Goal: Browse casually

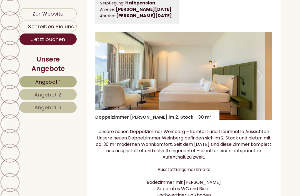
scroll to position [801, 0]
click at [261, 83] on button "Next" at bounding box center [260, 76] width 6 height 14
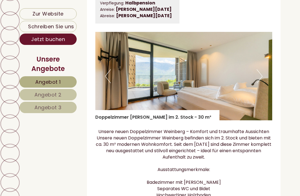
click at [261, 83] on button "Next" at bounding box center [260, 76] width 6 height 14
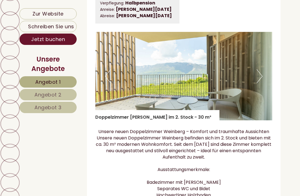
click at [260, 83] on button "Next" at bounding box center [260, 76] width 6 height 14
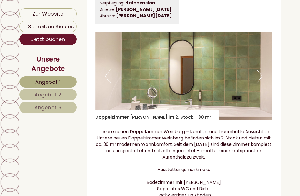
click at [260, 82] on button "Next" at bounding box center [260, 76] width 6 height 14
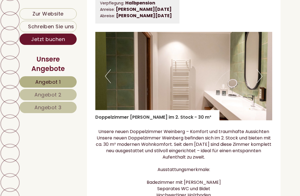
click at [261, 83] on button "Next" at bounding box center [260, 76] width 6 height 14
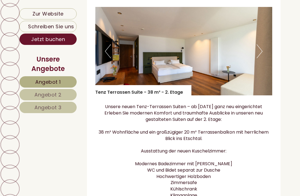
scroll to position [382, 0]
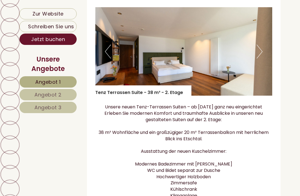
click at [261, 59] on button "Next" at bounding box center [260, 52] width 6 height 14
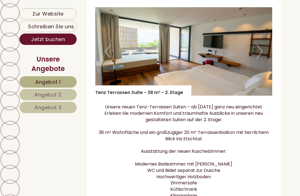
click at [260, 59] on button "Next" at bounding box center [260, 52] width 6 height 14
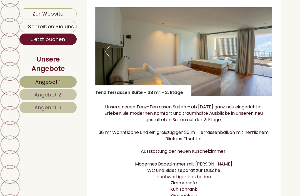
click at [263, 61] on img at bounding box center [183, 51] width 177 height 89
click at [258, 59] on button "Next" at bounding box center [260, 52] width 6 height 14
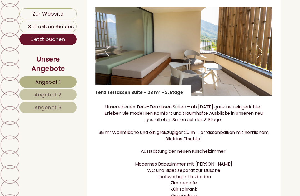
click at [258, 59] on button "Next" at bounding box center [260, 52] width 6 height 14
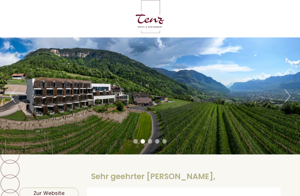
scroll to position [0, 0]
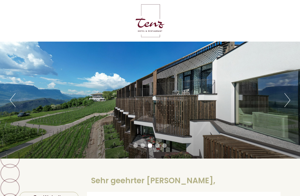
click at [285, 101] on button "Next" at bounding box center [288, 100] width 6 height 14
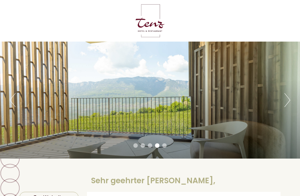
click at [287, 103] on button "Next" at bounding box center [288, 100] width 6 height 14
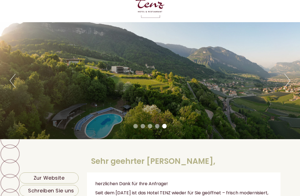
scroll to position [19, 0]
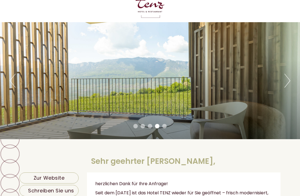
click at [288, 81] on button "Next" at bounding box center [288, 81] width 6 height 14
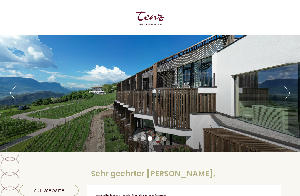
scroll to position [1, 0]
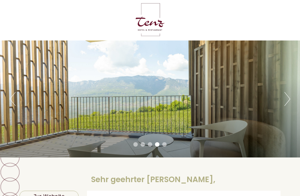
click at [288, 98] on button "Next" at bounding box center [288, 99] width 6 height 14
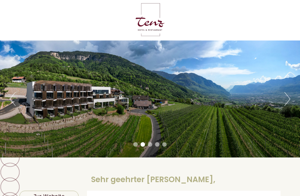
click at [289, 99] on button "Next" at bounding box center [288, 99] width 6 height 14
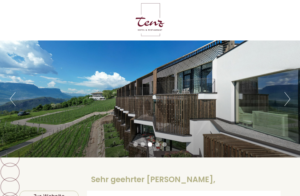
click at [287, 100] on button "Next" at bounding box center [288, 99] width 6 height 14
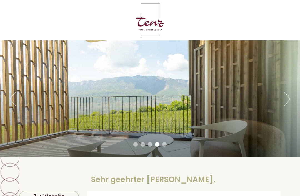
click at [285, 99] on button "Next" at bounding box center [288, 99] width 6 height 14
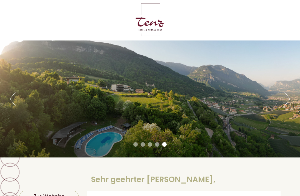
click at [288, 101] on button "Next" at bounding box center [288, 99] width 6 height 14
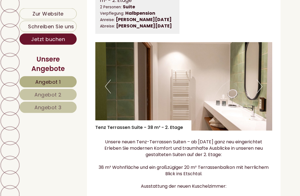
scroll to position [347, 0]
click at [260, 94] on button "Next" at bounding box center [260, 87] width 6 height 14
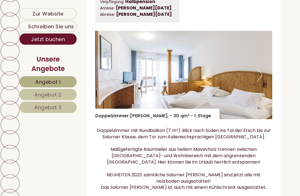
scroll to position [1271, 0]
click at [259, 81] on button "Next" at bounding box center [260, 75] width 6 height 14
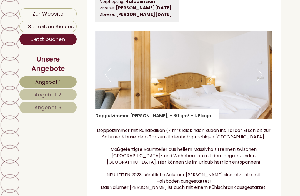
click at [261, 82] on button "Next" at bounding box center [260, 75] width 6 height 14
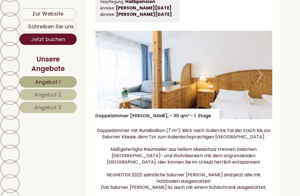
click at [260, 82] on button "Next" at bounding box center [260, 75] width 6 height 14
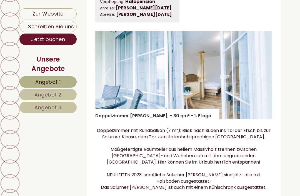
click at [260, 81] on button "Next" at bounding box center [260, 75] width 6 height 14
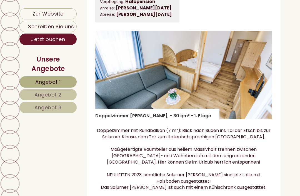
click at [261, 82] on button "Next" at bounding box center [260, 75] width 6 height 14
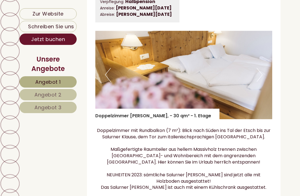
click at [261, 82] on button "Next" at bounding box center [260, 75] width 6 height 14
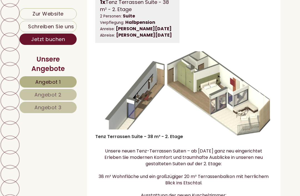
scroll to position [338, 0]
